Goal: Information Seeking & Learning: Learn about a topic

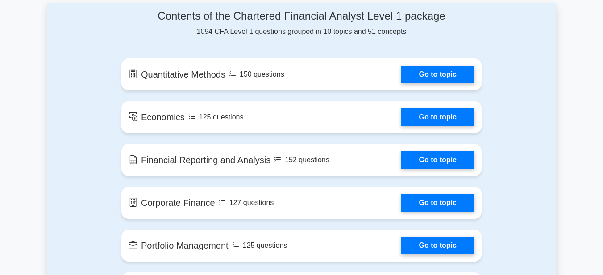
scroll to position [488, 0]
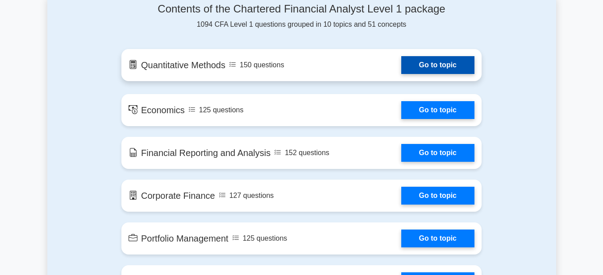
click at [414, 64] on link "Go to topic" at bounding box center [437, 65] width 73 height 18
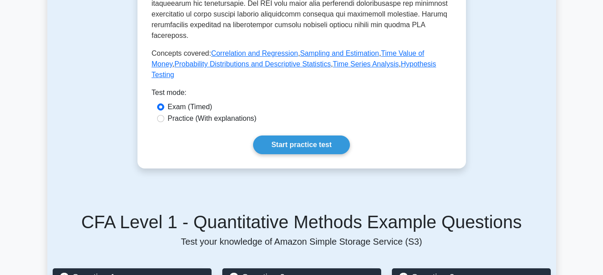
scroll to position [433, 0]
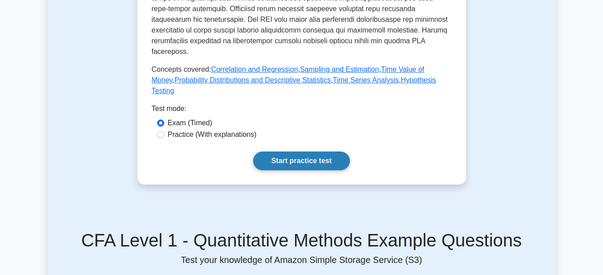
click at [301, 153] on link "Start practice test" at bounding box center [301, 161] width 97 height 19
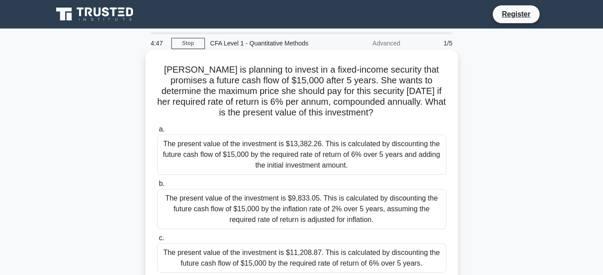
scroll to position [18, 0]
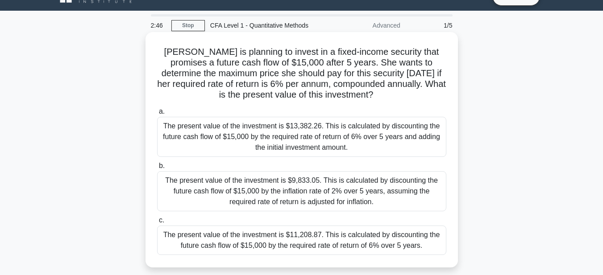
click at [319, 200] on div "The present value of the investment is $9,833.05. This is calculated by discoun…" at bounding box center [301, 191] width 289 height 40
click at [157, 169] on input "b. The present value of the investment is $9,833.05. This is calculated by disc…" at bounding box center [157, 166] width 0 height 6
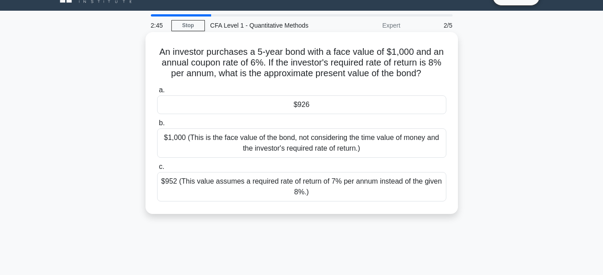
scroll to position [0, 0]
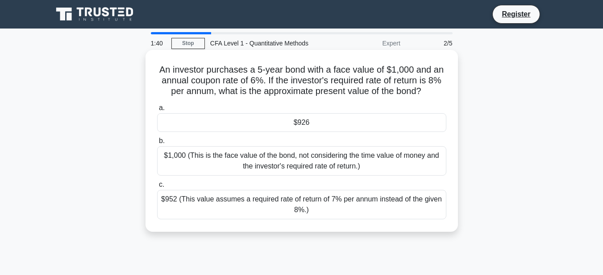
click at [289, 127] on div "$926" at bounding box center [301, 122] width 289 height 19
click at [157, 111] on input "a. $926" at bounding box center [157, 108] width 0 height 6
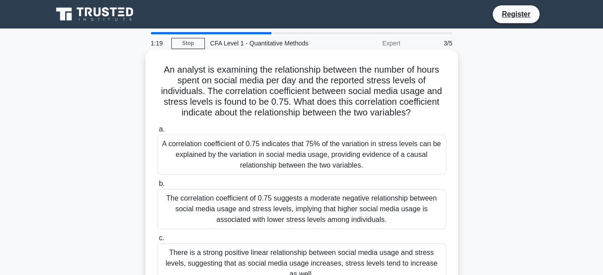
scroll to position [18, 0]
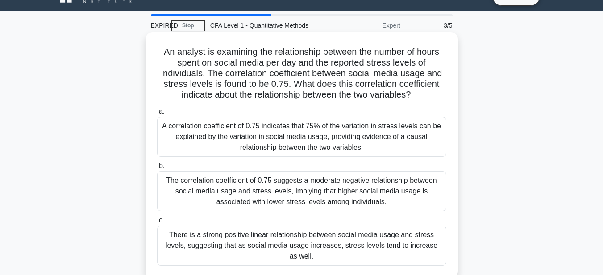
click at [256, 242] on div "There is a strong positive linear relationship between social media usage and s…" at bounding box center [301, 246] width 289 height 40
click at [157, 223] on input "c. There is a strong positive linear relationship between social media usage an…" at bounding box center [157, 221] width 0 height 6
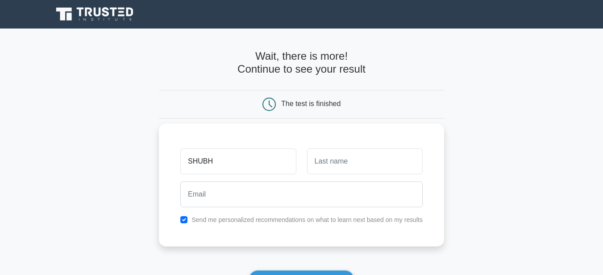
type input "SHUBHAM"
click at [336, 157] on input "text" at bounding box center [365, 162] width 116 height 26
type input "SHARMA"
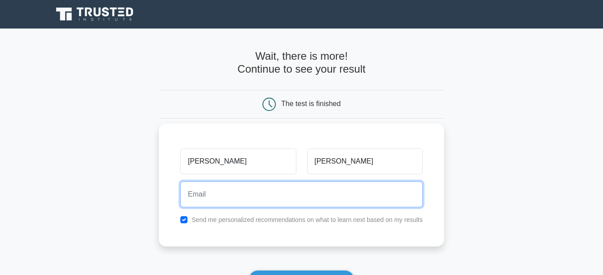
click at [281, 194] on input "email" at bounding box center [301, 195] width 242 height 26
type input "shmshubham16@gmail.com"
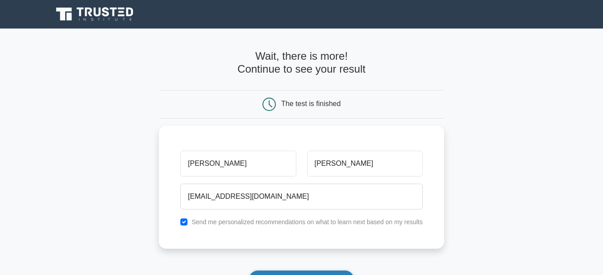
click at [276, 271] on button "Show my results" at bounding box center [300, 279] width 105 height 19
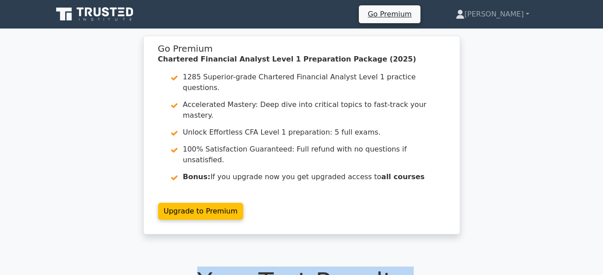
drag, startPoint x: 277, startPoint y: 270, endPoint x: 483, endPoint y: 159, distance: 233.7
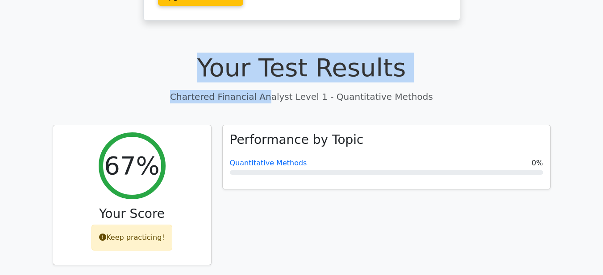
scroll to position [232, 0]
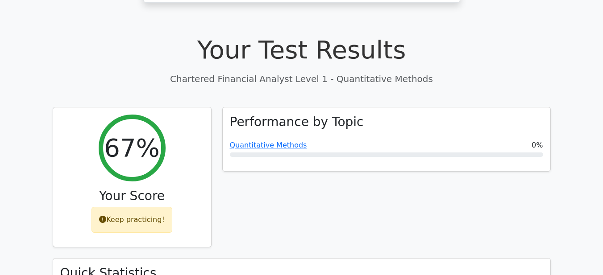
click at [340, 147] on div "Performance by Topic Quantitative Methods 0%" at bounding box center [386, 183] width 339 height 152
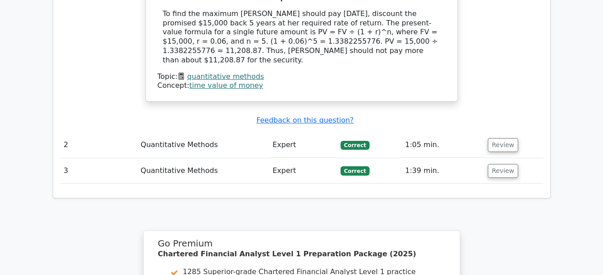
scroll to position [928, 0]
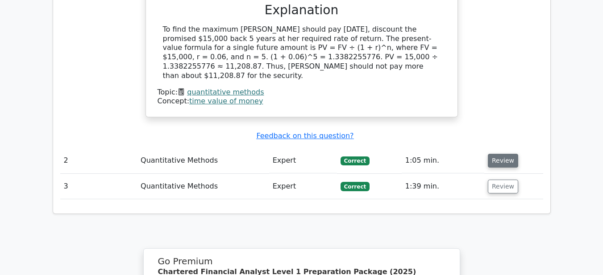
click at [500, 154] on button "Review" at bounding box center [503, 161] width 30 height 14
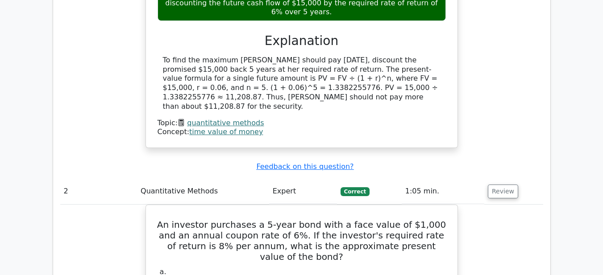
scroll to position [892, 0]
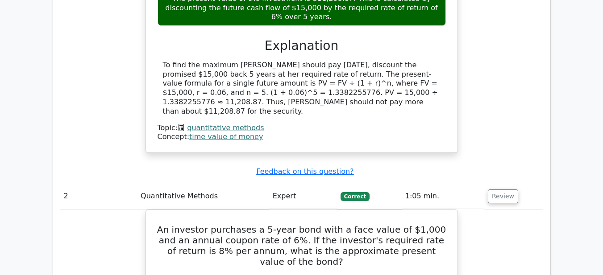
click at [418, 184] on td "1:05 min." at bounding box center [442, 196] width 83 height 25
click at [338, 184] on td "Correct" at bounding box center [369, 196] width 65 height 25
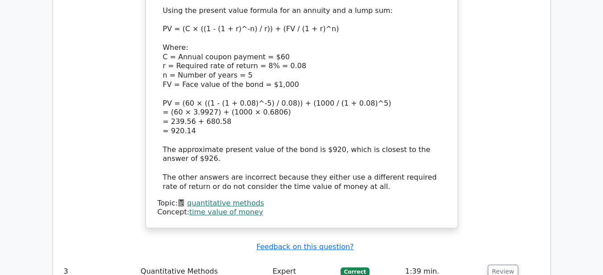
scroll to position [1401, 0]
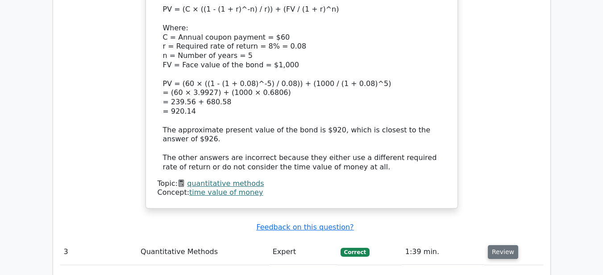
click at [495, 245] on button "Review" at bounding box center [503, 252] width 30 height 14
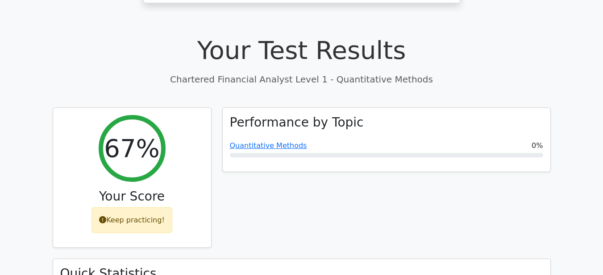
scroll to position [214, 0]
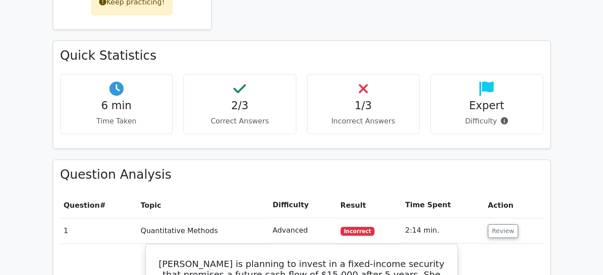
scroll to position [0, 0]
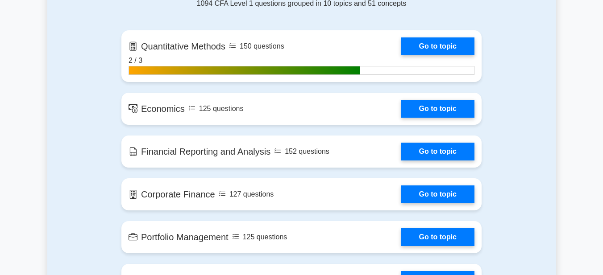
scroll to position [602, 0]
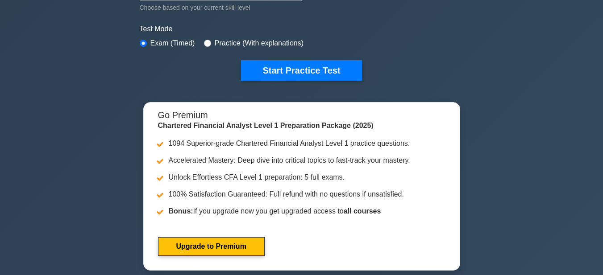
scroll to position [230, 0]
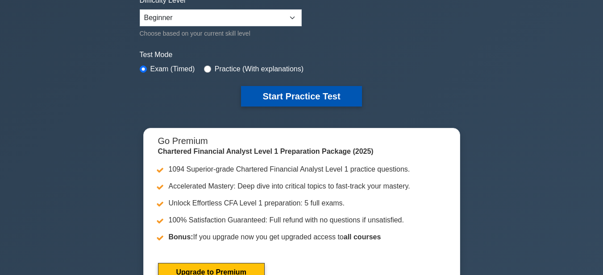
click at [284, 95] on button "Start Practice Test" at bounding box center [301, 96] width 120 height 21
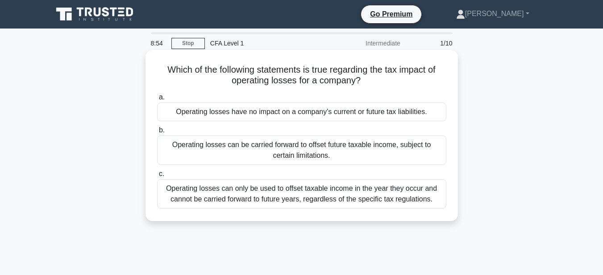
click at [338, 186] on div "Operating losses can only be used to offset taxable income in the year they occ…" at bounding box center [301, 193] width 289 height 29
click at [157, 177] on input "c. Operating losses can only be used to offset taxable income in the year they …" at bounding box center [157, 174] width 0 height 6
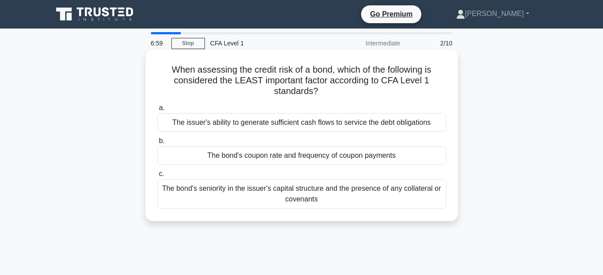
click at [362, 153] on div "The bond's coupon rate and frequency of coupon payments" at bounding box center [301, 155] width 289 height 19
click at [157, 144] on input "b. The bond's coupon rate and frequency of coupon payments" at bounding box center [157, 141] width 0 height 6
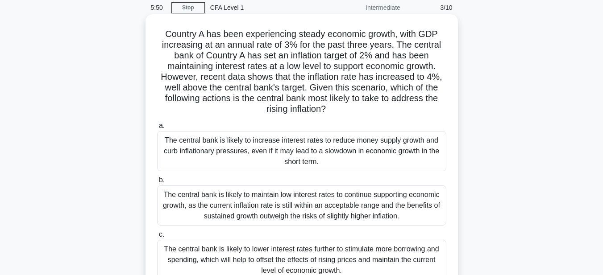
scroll to position [54, 0]
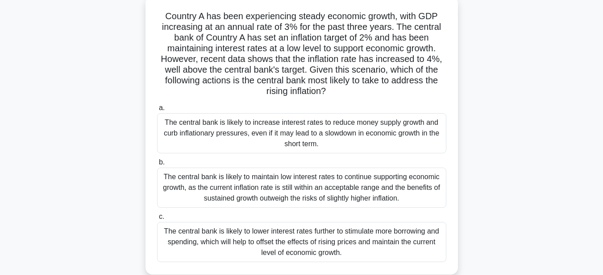
click at [428, 134] on div "The central bank is likely to increase interest rates to reduce money supply gr…" at bounding box center [301, 133] width 289 height 40
click at [157, 111] on input "a. The central bank is likely to increase interest rates to reduce money supply…" at bounding box center [157, 108] width 0 height 6
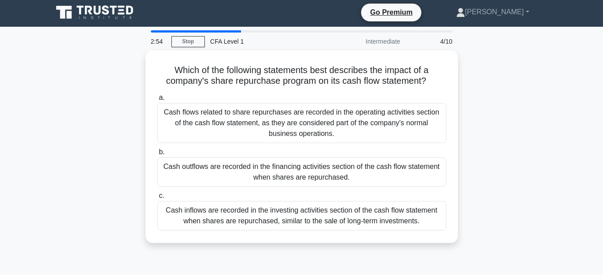
scroll to position [0, 0]
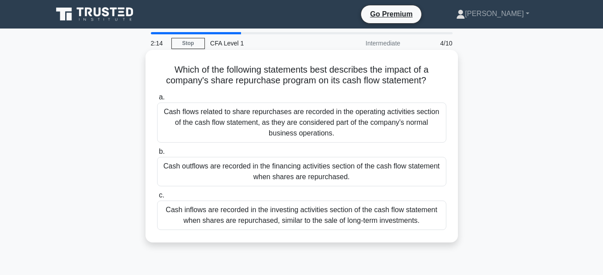
click at [378, 222] on div "Cash inflows are recorded in the investing activities section of the cash flow …" at bounding box center [301, 215] width 289 height 29
click at [157, 198] on input "c. Cash inflows are recorded in the investing activities section of the cash fl…" at bounding box center [157, 196] width 0 height 6
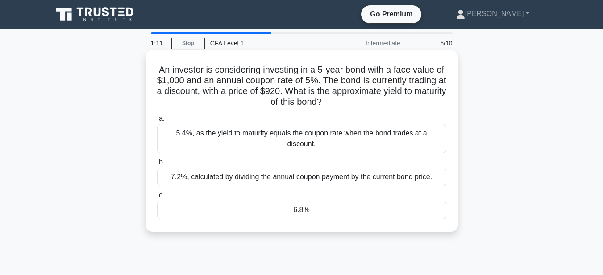
click at [361, 144] on div "a. 5.4%, as the yield to maturity equals the coupon rate when the bond trades a…" at bounding box center [302, 167] width 300 height 110
click at [367, 133] on div "5.4%, as the yield to maturity equals the coupon rate when the bond trades at a…" at bounding box center [301, 138] width 289 height 29
click at [157, 122] on input "a. 5.4%, as the yield to maturity equals the coupon rate when the bond trades a…" at bounding box center [157, 119] width 0 height 6
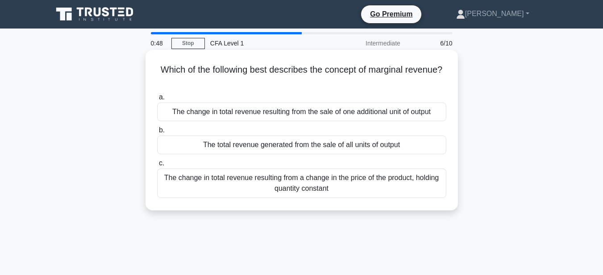
click at [356, 183] on div "The change in total revenue resulting from a change in the price of the product…" at bounding box center [301, 183] width 289 height 29
click at [157, 166] on input "c. The change in total revenue resulting from a change in the price of the prod…" at bounding box center [157, 164] width 0 height 6
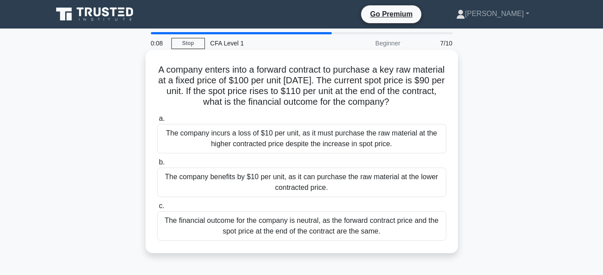
click at [312, 221] on div "The financial outcome for the company is neutral, as the forward contract price…" at bounding box center [301, 225] width 289 height 29
click at [157, 209] on input "c. The financial outcome for the company is neutral, as the forward contract pr…" at bounding box center [157, 206] width 0 height 6
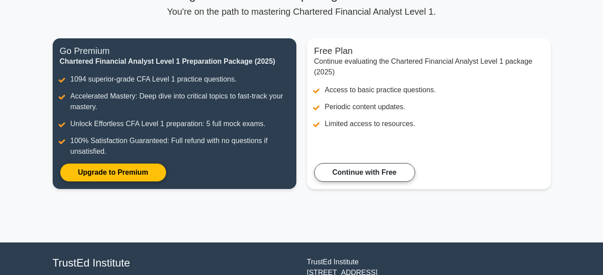
scroll to position [86, 0]
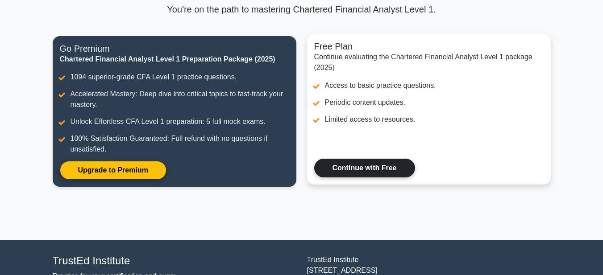
click at [401, 178] on link "Continue with Free" at bounding box center [364, 168] width 101 height 19
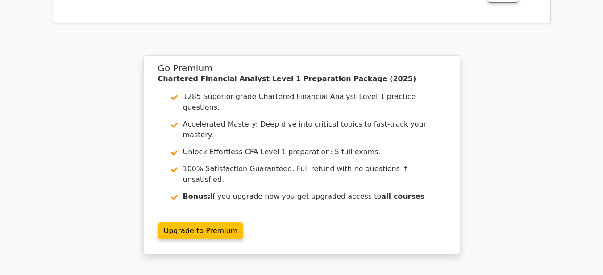
scroll to position [1189, 0]
